Goal: Find specific page/section: Find specific page/section

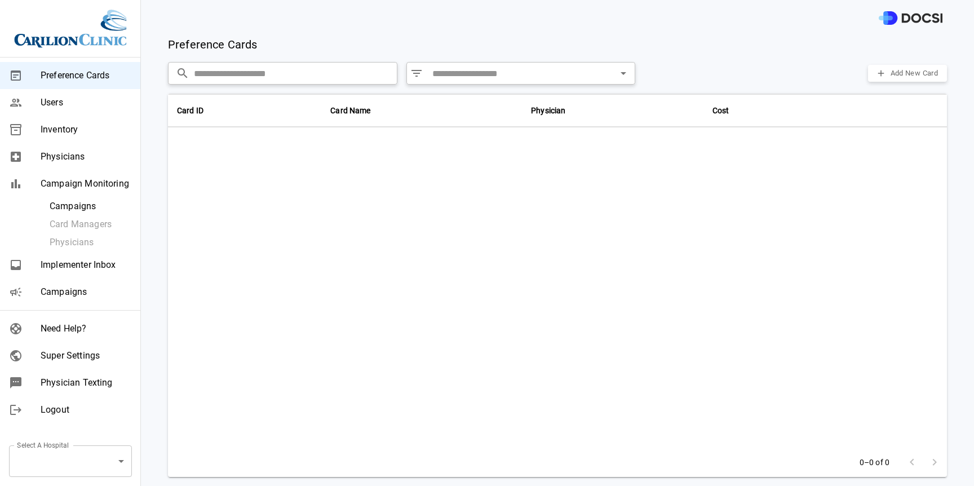
click at [759, 51] on div "Preference Cards Add New Card" at bounding box center [557, 44] width 779 height 17
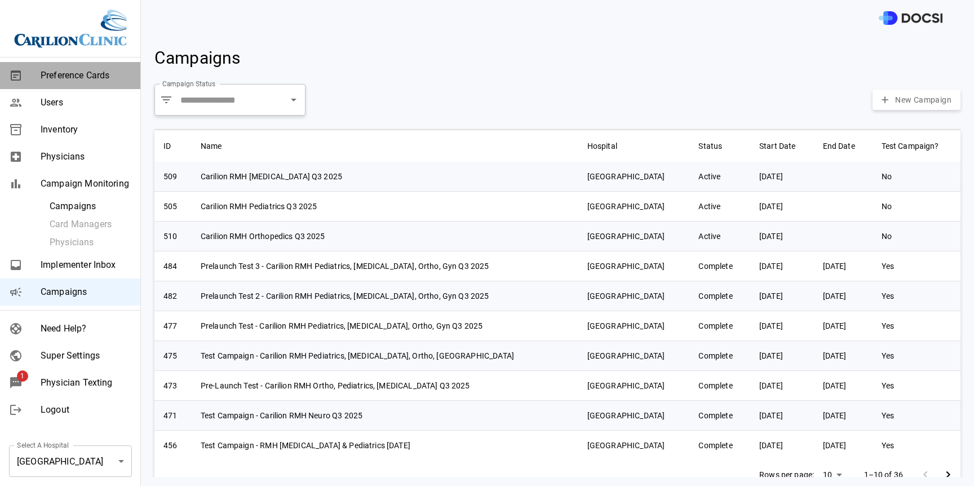
click at [89, 81] on span "Preference Cards" at bounding box center [86, 76] width 91 height 14
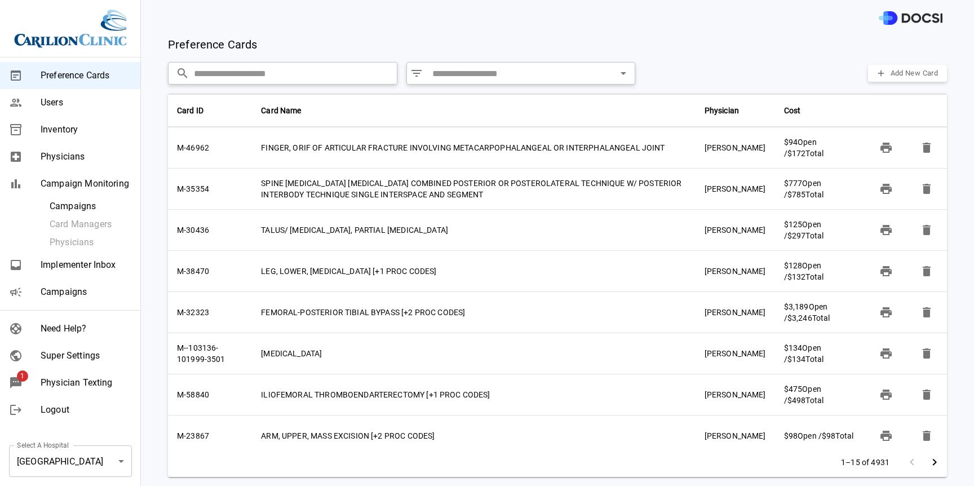
click at [260, 482] on div "Preference Cards Add New Card ​ ​ ​ ​ Add New Card Card ID Card Name Physician …" at bounding box center [557, 261] width 833 height 450
click at [746, 33] on div at bounding box center [557, 18] width 833 height 36
